Goal: Transaction & Acquisition: Register for event/course

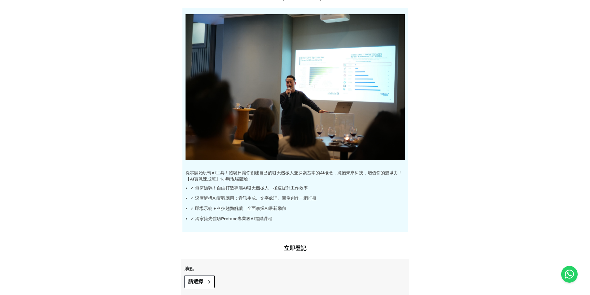
scroll to position [93, 0]
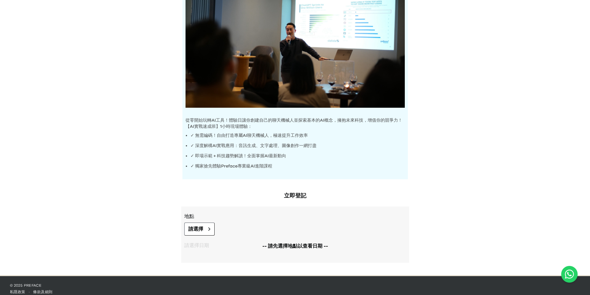
click at [299, 194] on h2 "立即登記" at bounding box center [295, 196] width 228 height 9
click at [206, 229] on button "請選擇" at bounding box center [199, 229] width 30 height 13
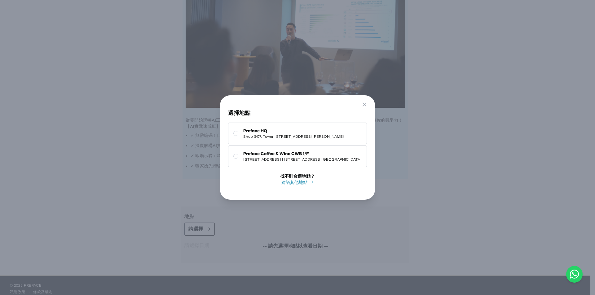
click at [384, 219] on div "Go Back Close 選擇地點 Preface HQ Shop G07, Tower 535, 535 Jaffe Road, Causeway Bay…" at bounding box center [297, 147] width 595 height 295
